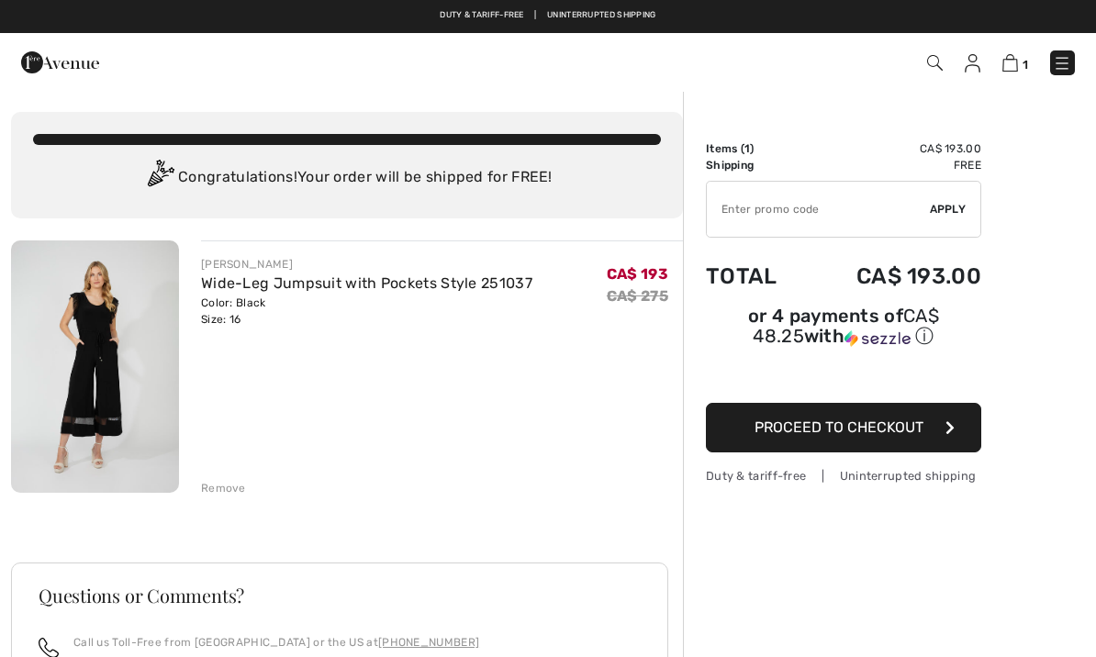
click at [383, 279] on link "Wide-Leg Jumpsuit with Pockets Style 251037" at bounding box center [366, 282] width 331 height 17
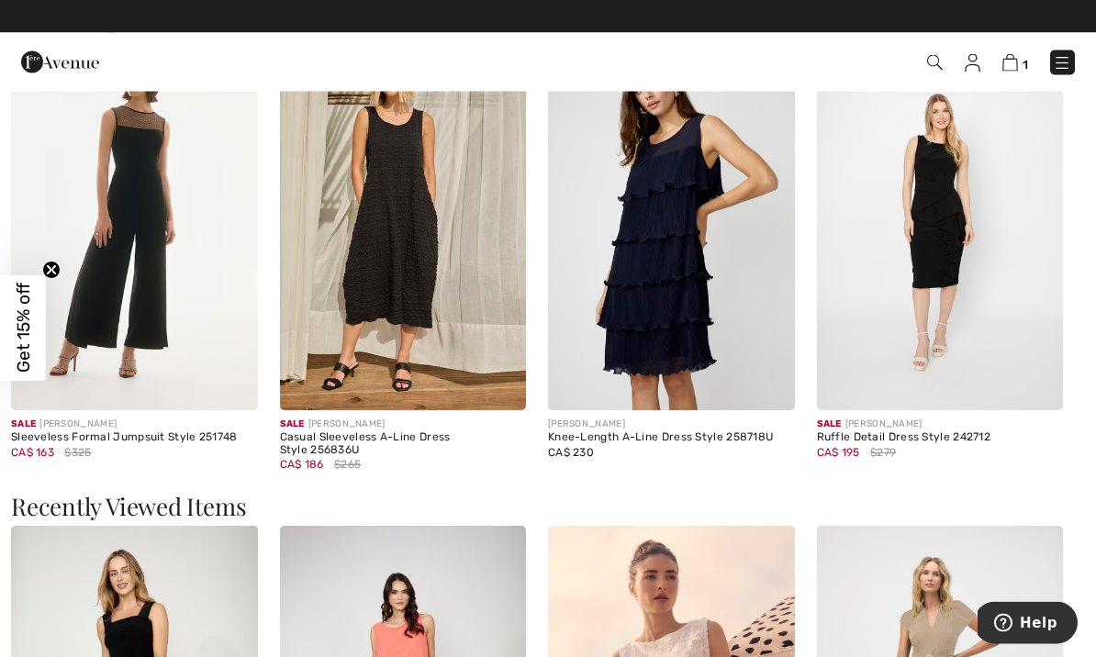
scroll to position [1548, 0]
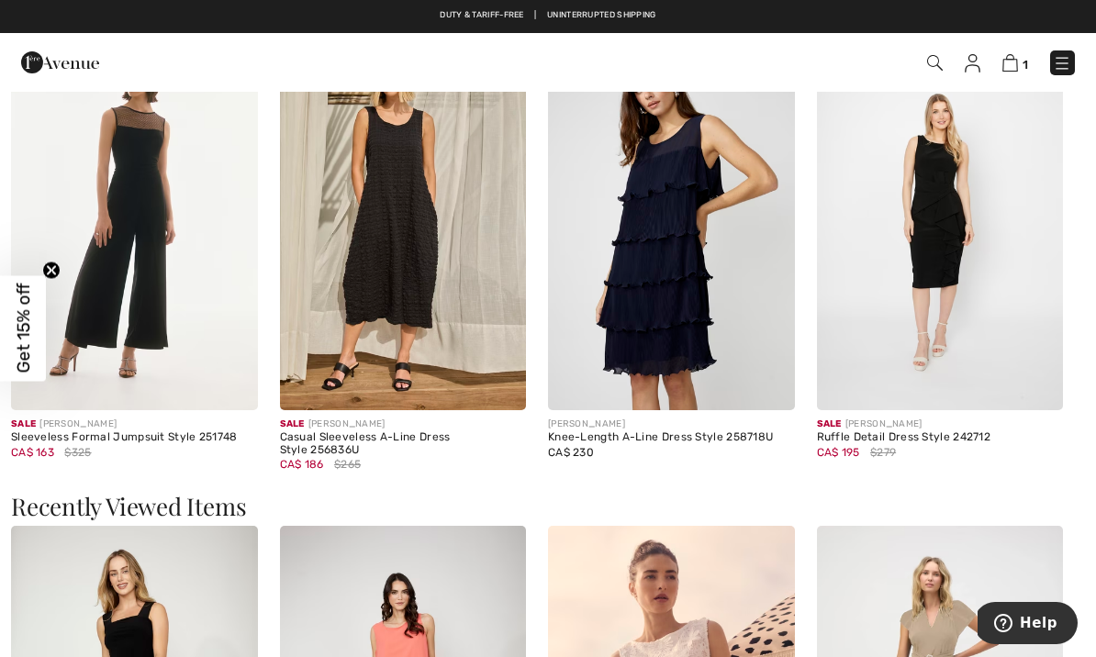
click at [668, 439] on div "Knee-Length A-Line Dress Style 258718U" at bounding box center [671, 437] width 247 height 13
click at [699, 252] on img at bounding box center [671, 225] width 247 height 370
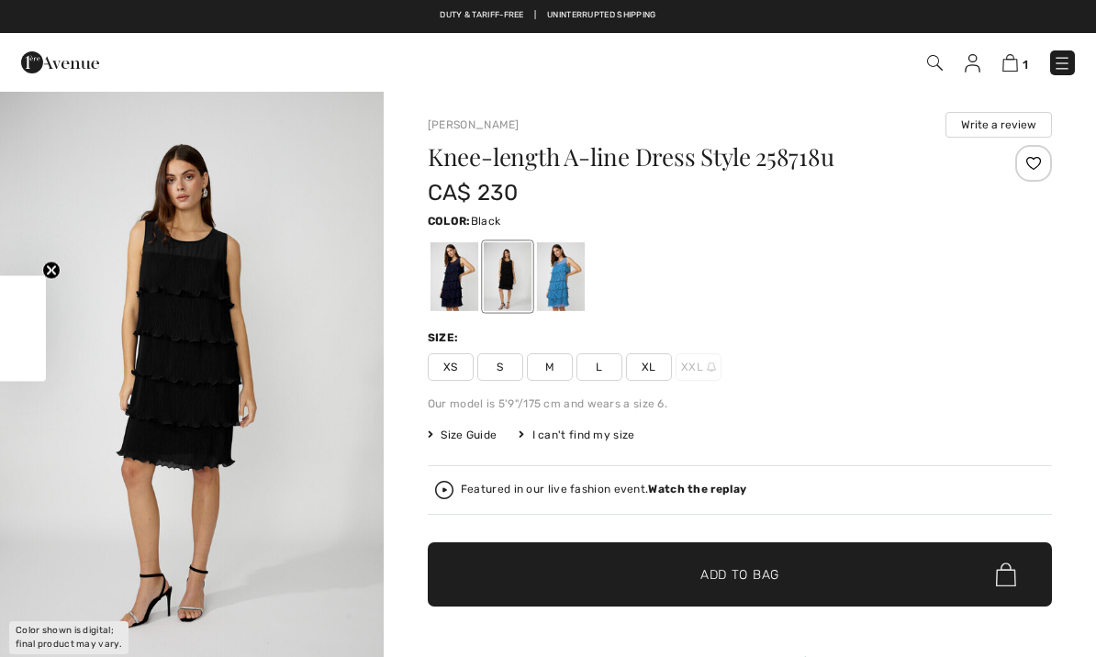
checkbox input "true"
click at [449, 276] on div at bounding box center [454, 276] width 48 height 69
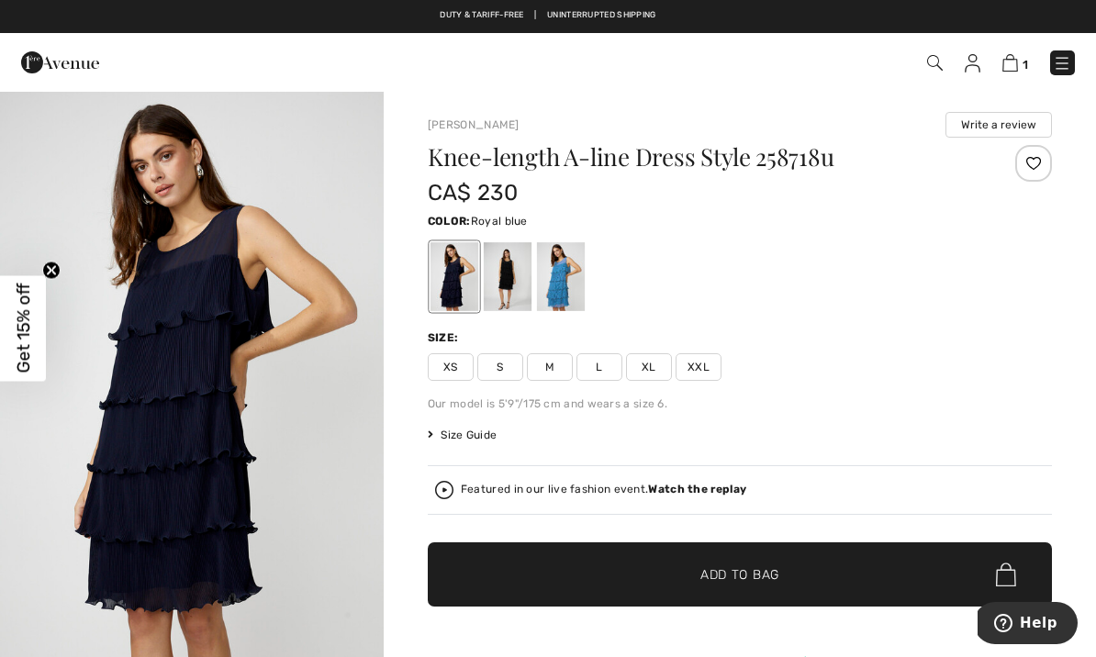
click at [580, 295] on div at bounding box center [561, 276] width 48 height 69
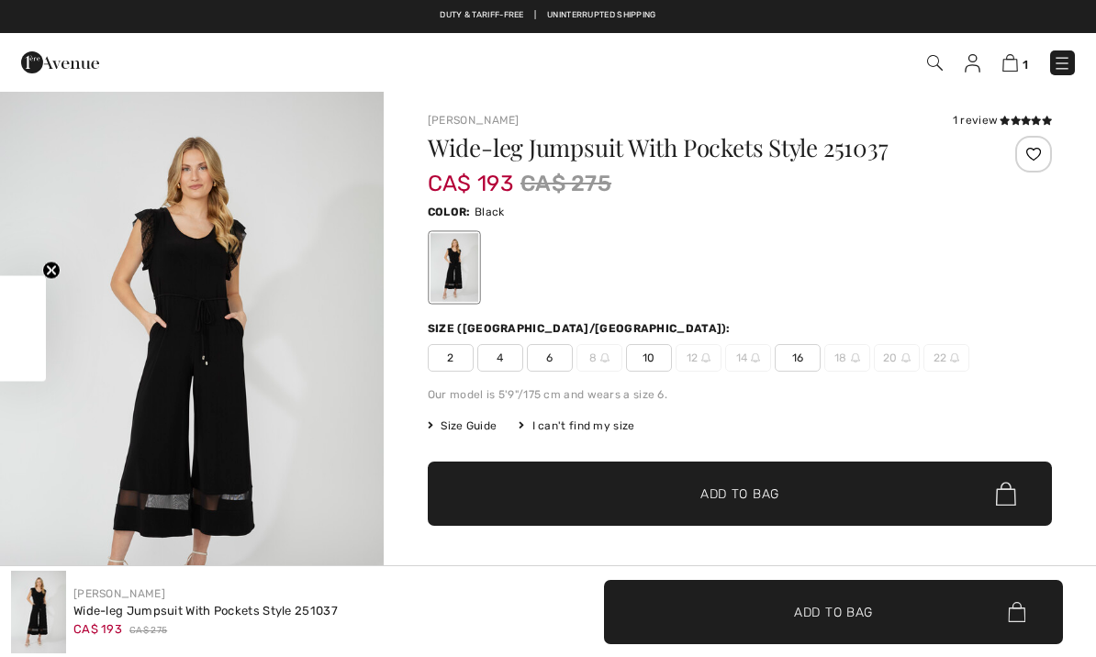
checkbox input "true"
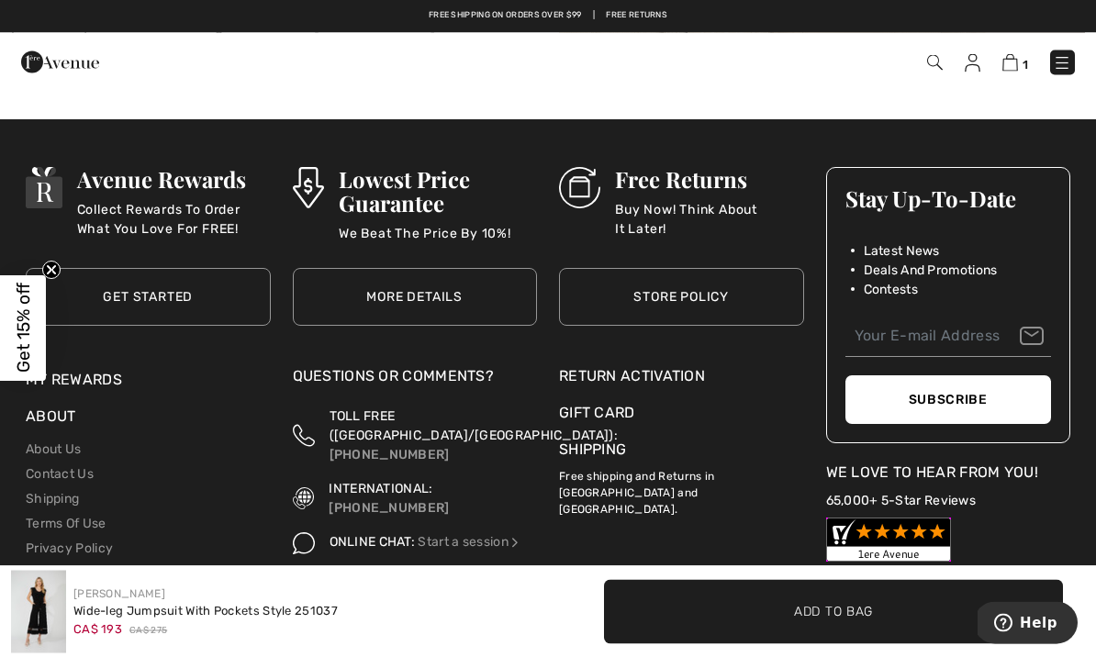
scroll to position [3119, 0]
